Goal: Navigation & Orientation: Find specific page/section

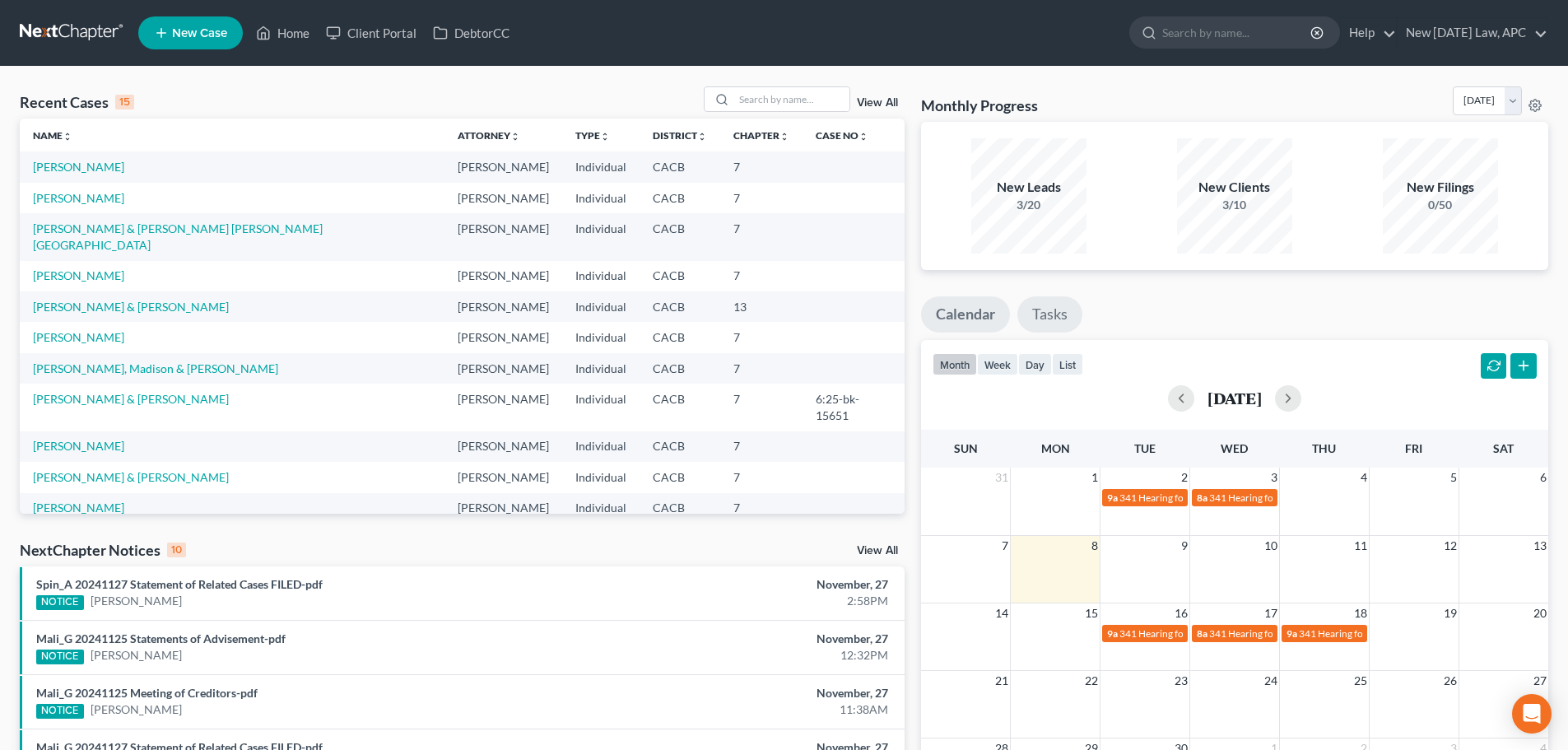
click at [1022, 311] on link "Tasks" at bounding box center [1050, 314] width 65 height 37
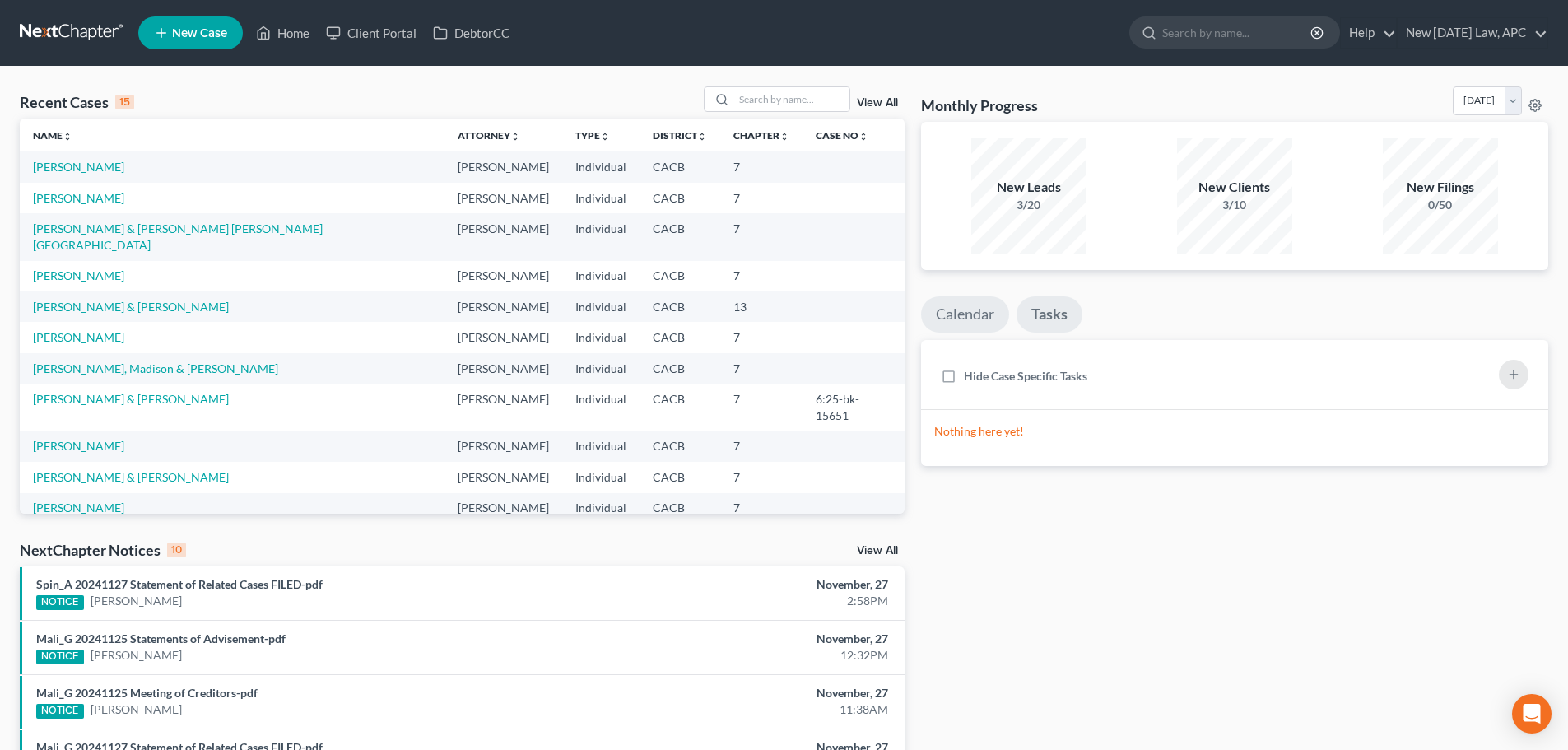
click at [991, 304] on link "Calendar" at bounding box center [965, 314] width 88 height 37
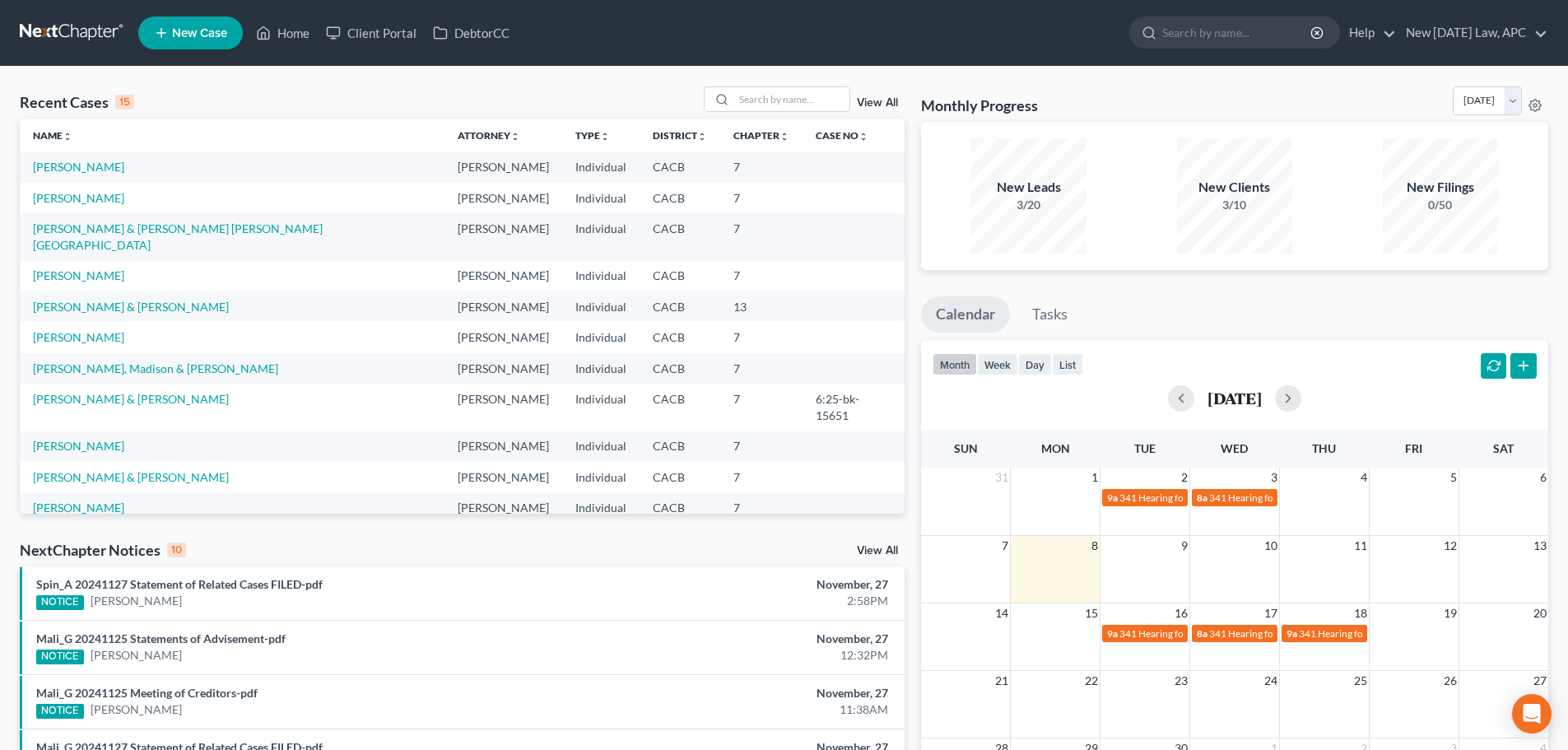
click at [880, 94] on div "View All" at bounding box center [804, 99] width 201 height 26
click at [881, 98] on link "View All" at bounding box center [877, 102] width 41 height 12
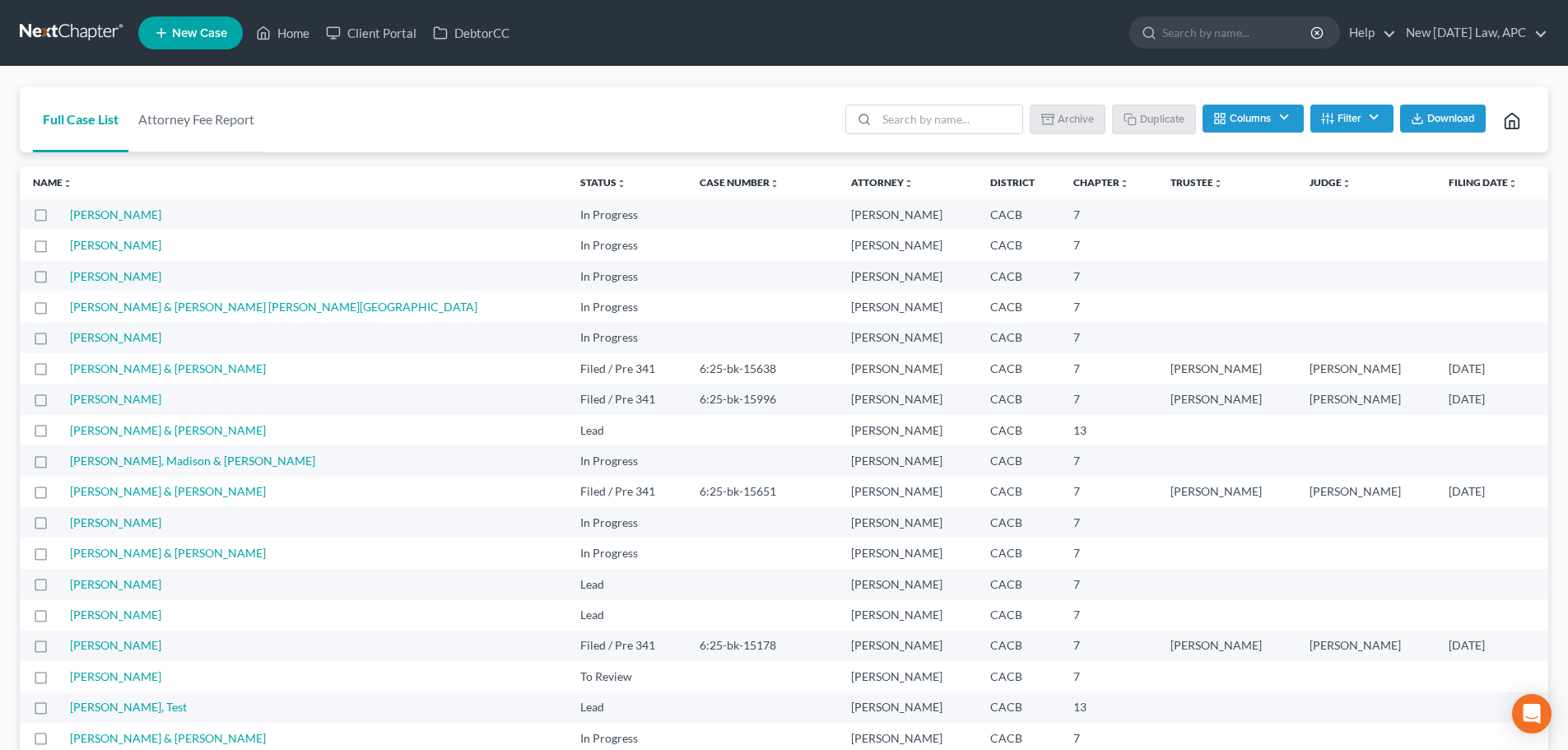
click at [54, 189] on sort-link "Name unfold_more expand_more expand_less" at bounding box center [53, 183] width 39 height 12
click at [53, 177] on link "Name unfold_more expand_more expand_less" at bounding box center [53, 183] width 39 height 12
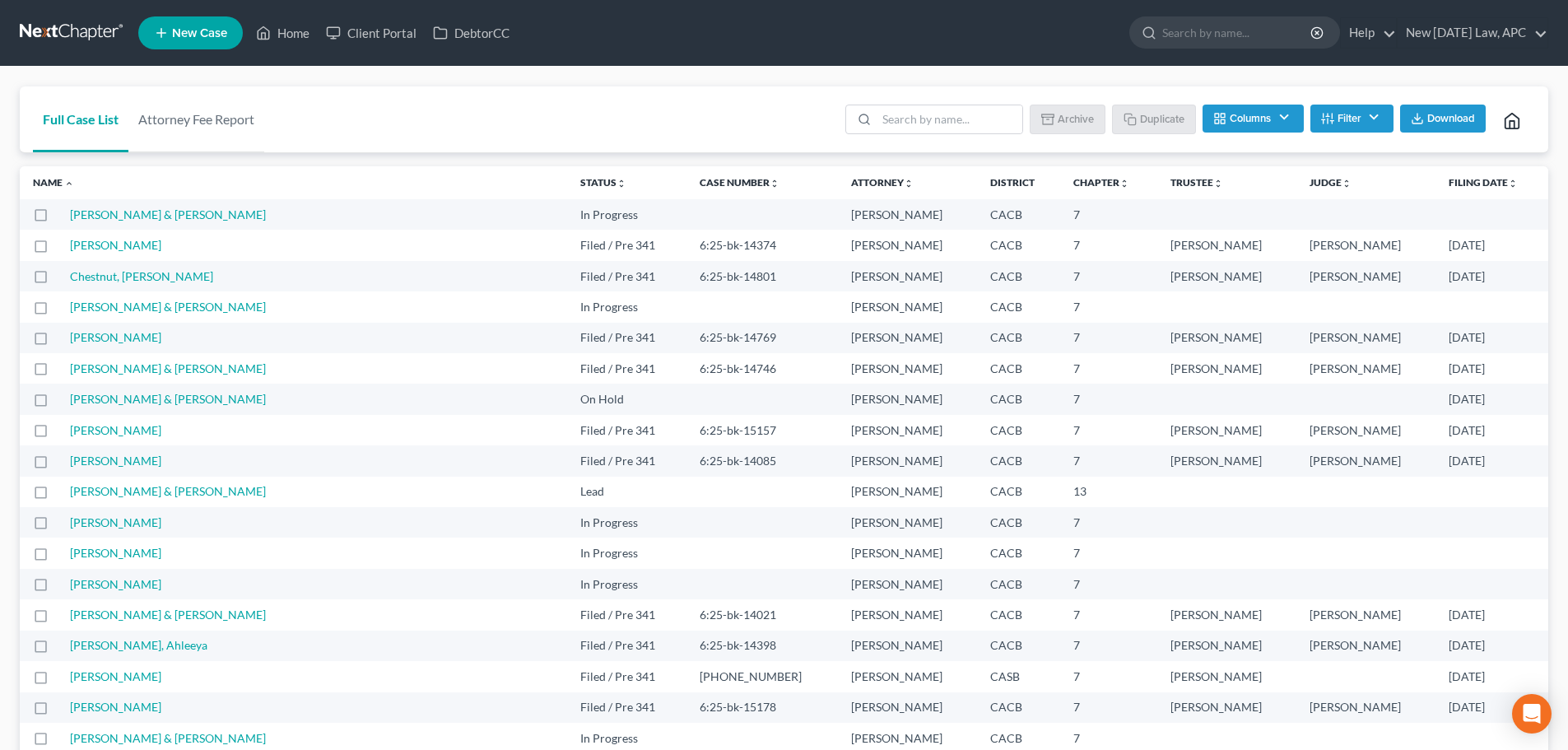
click at [1041, 107] on button "Download" at bounding box center [1443, 118] width 85 height 28
click at [85, 38] on link at bounding box center [72, 32] width 105 height 29
